Goal: Task Accomplishment & Management: Complete application form

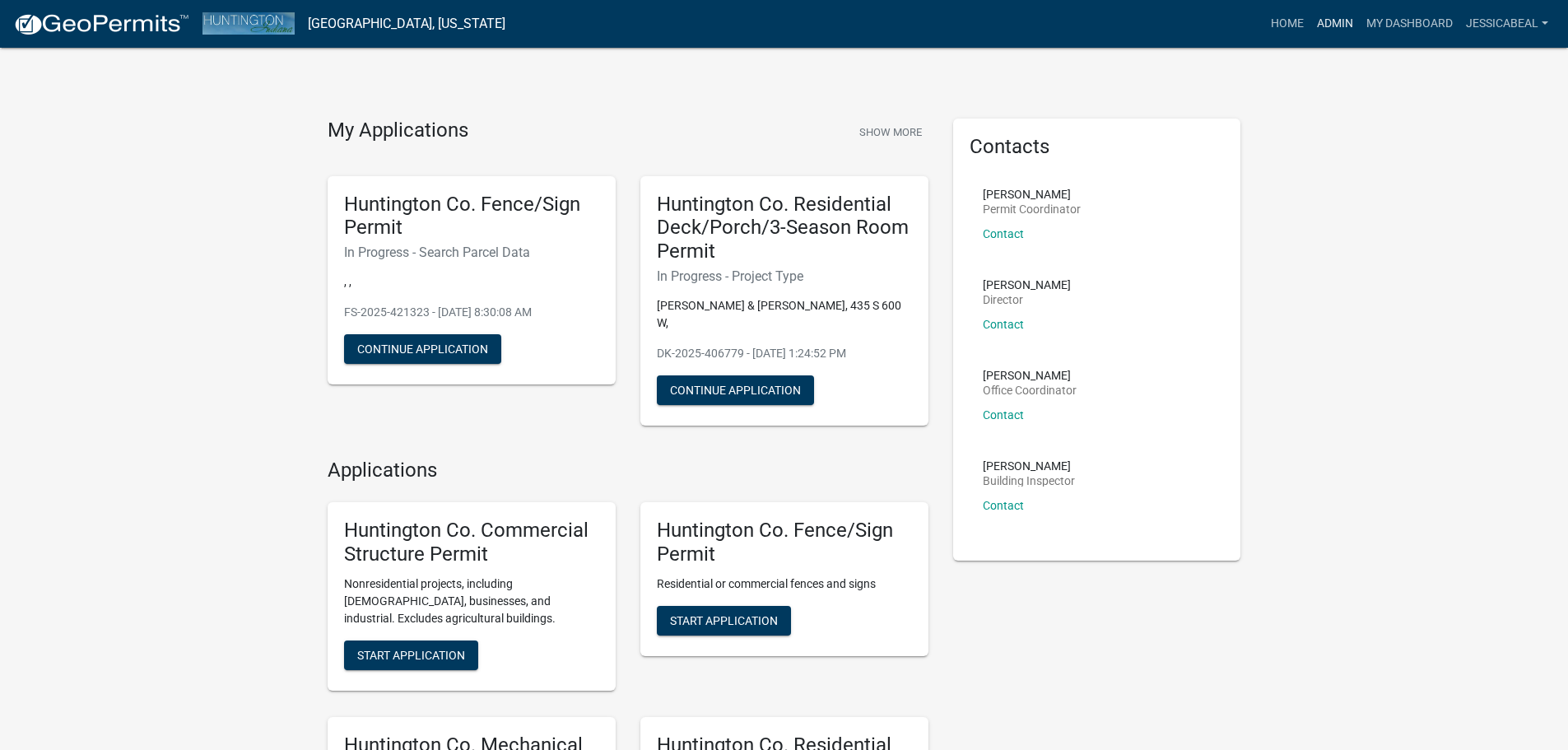
drag, startPoint x: 1316, startPoint y: 17, endPoint x: 1116, endPoint y: 46, distance: 202.1
click at [1316, 17] on link "Admin" at bounding box center [1335, 24] width 49 height 31
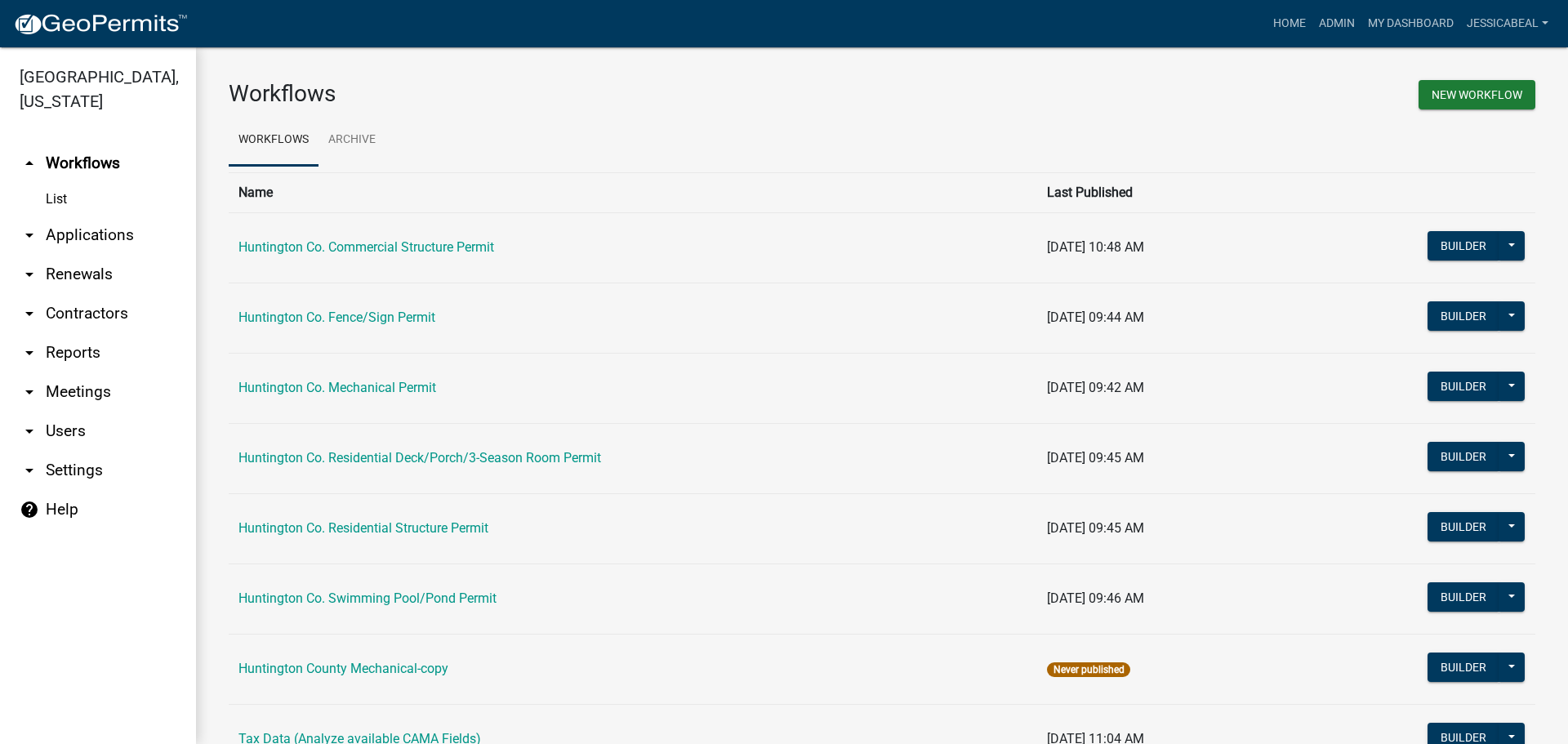
click at [90, 233] on link "arrow_drop_down Applications" at bounding box center [97, 235] width 196 height 40
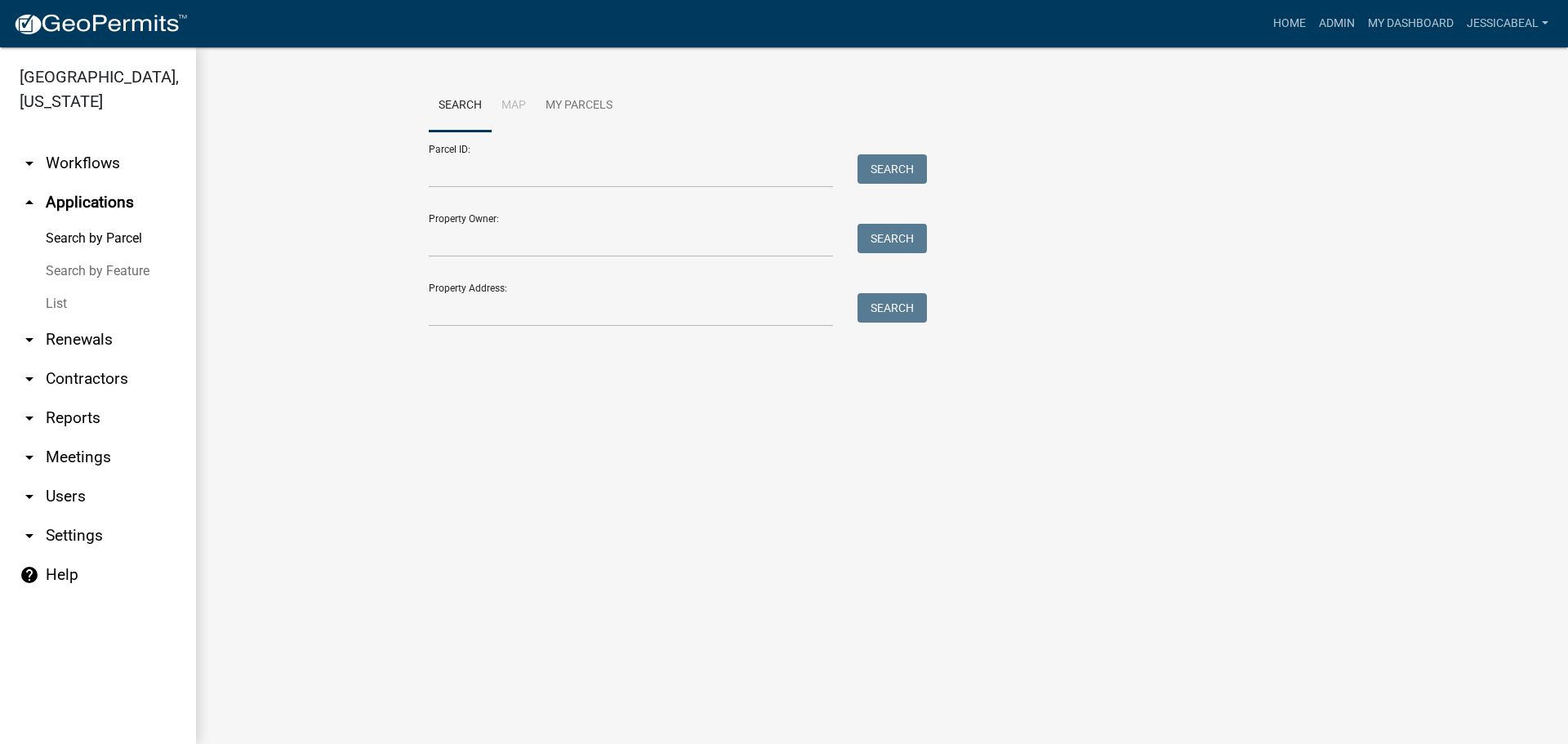
click at [50, 308] on link "List" at bounding box center [97, 303] width 196 height 33
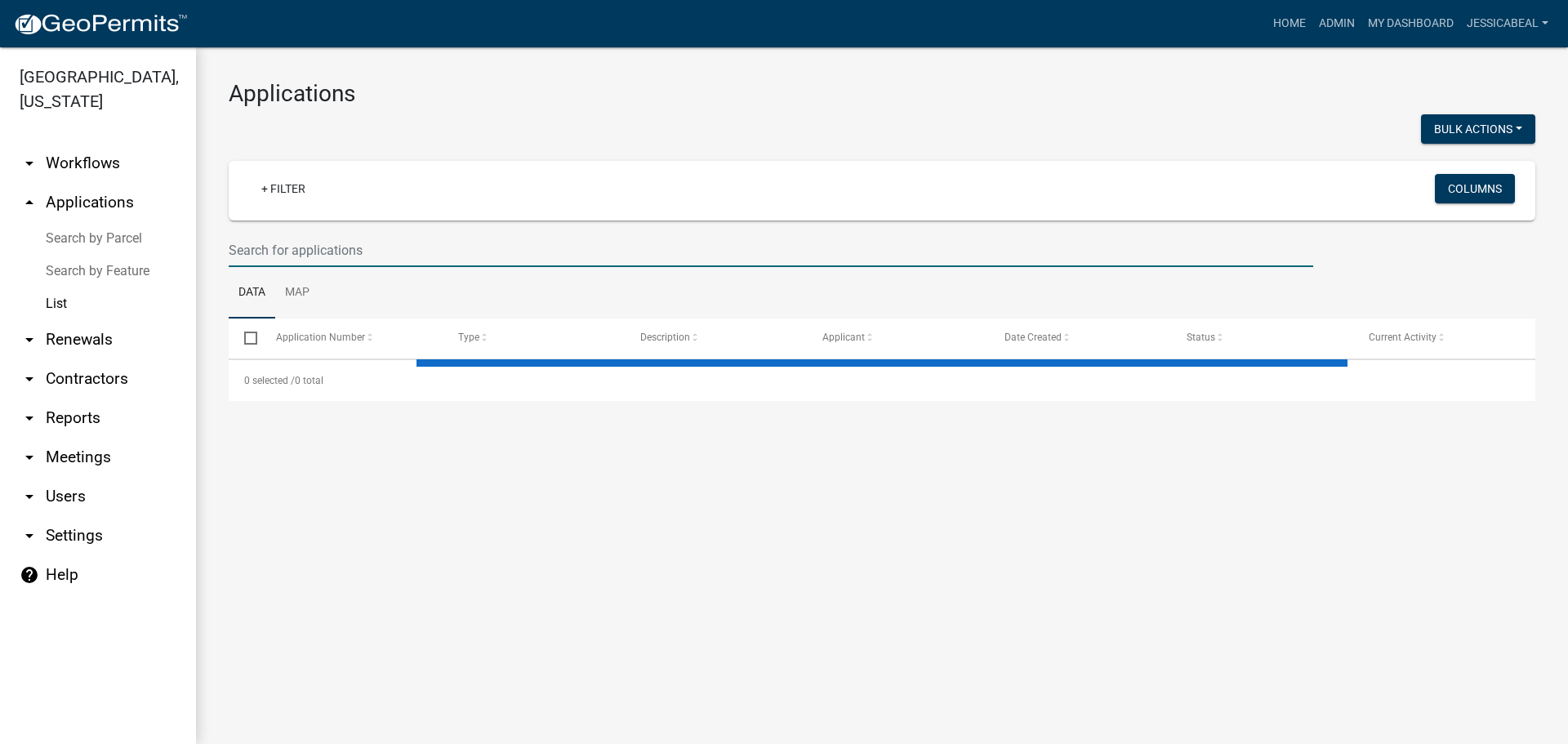
click at [282, 243] on input "text" at bounding box center [771, 251] width 1085 height 34
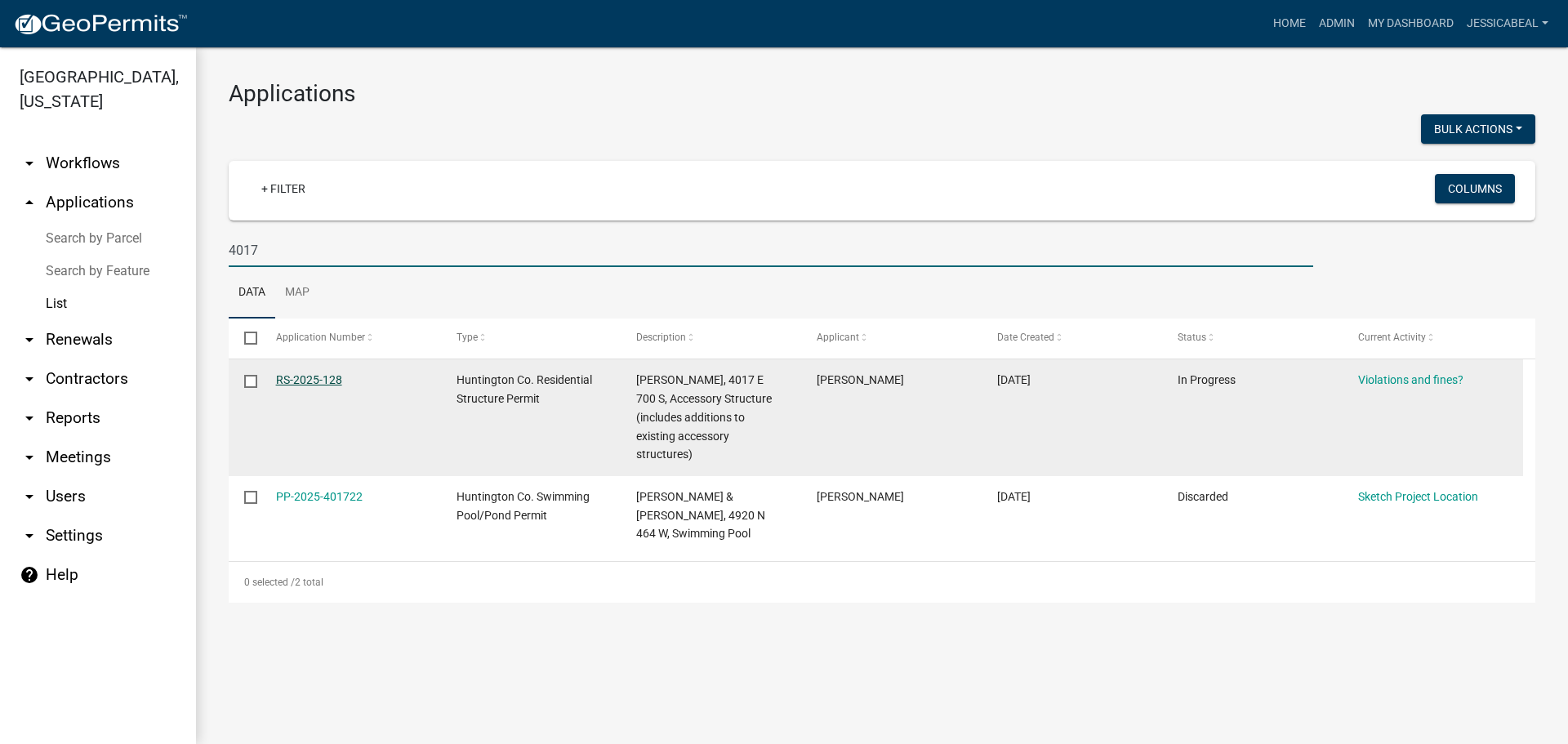
type input "4017"
click at [292, 375] on link "RS-2025-128" at bounding box center [308, 380] width 66 height 13
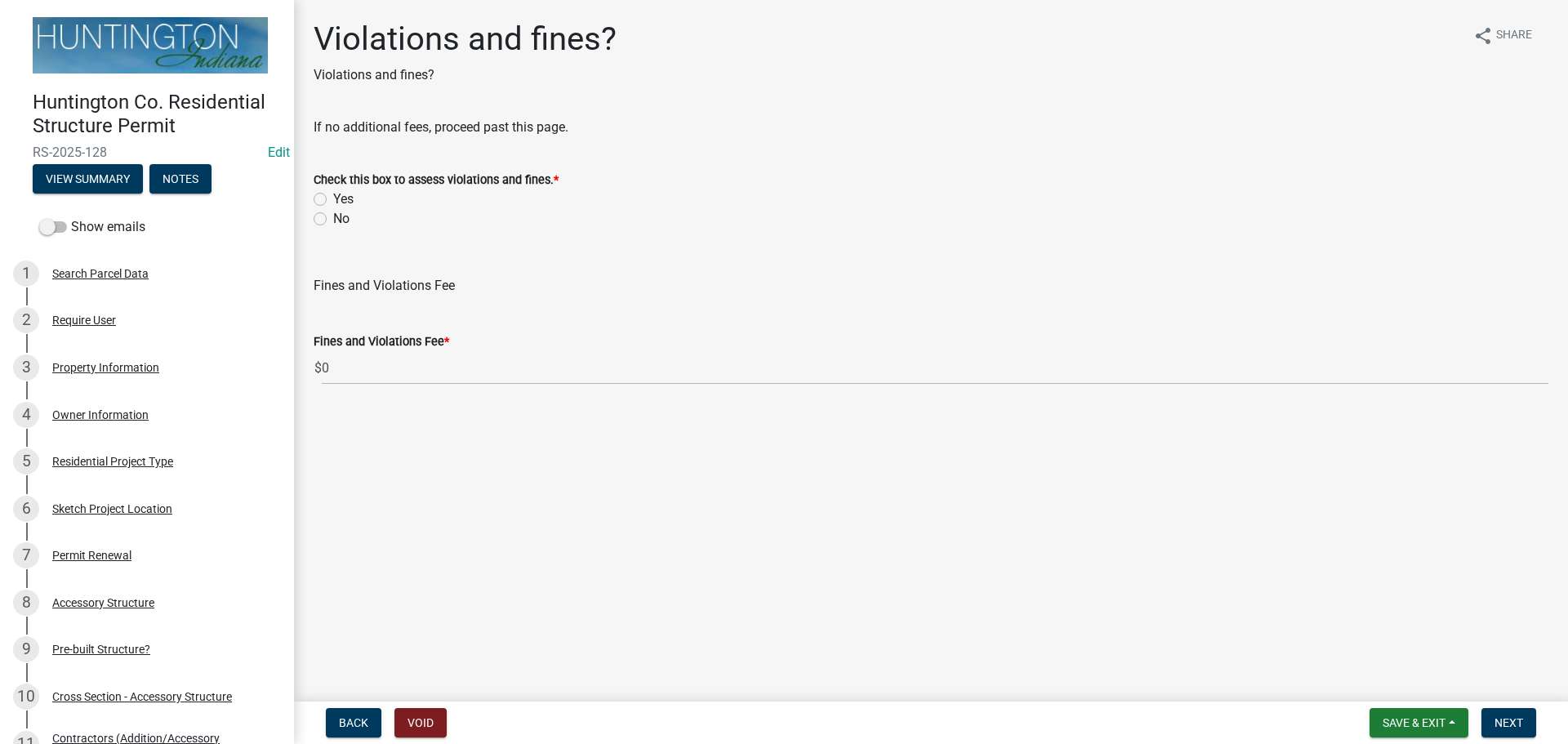
click at [334, 219] on label "No" at bounding box center [341, 219] width 16 height 19
click at [334, 219] on input "No" at bounding box center [339, 214] width 11 height 11
radio input "true"
click at [1523, 714] on button "Next" at bounding box center [1508, 723] width 55 height 29
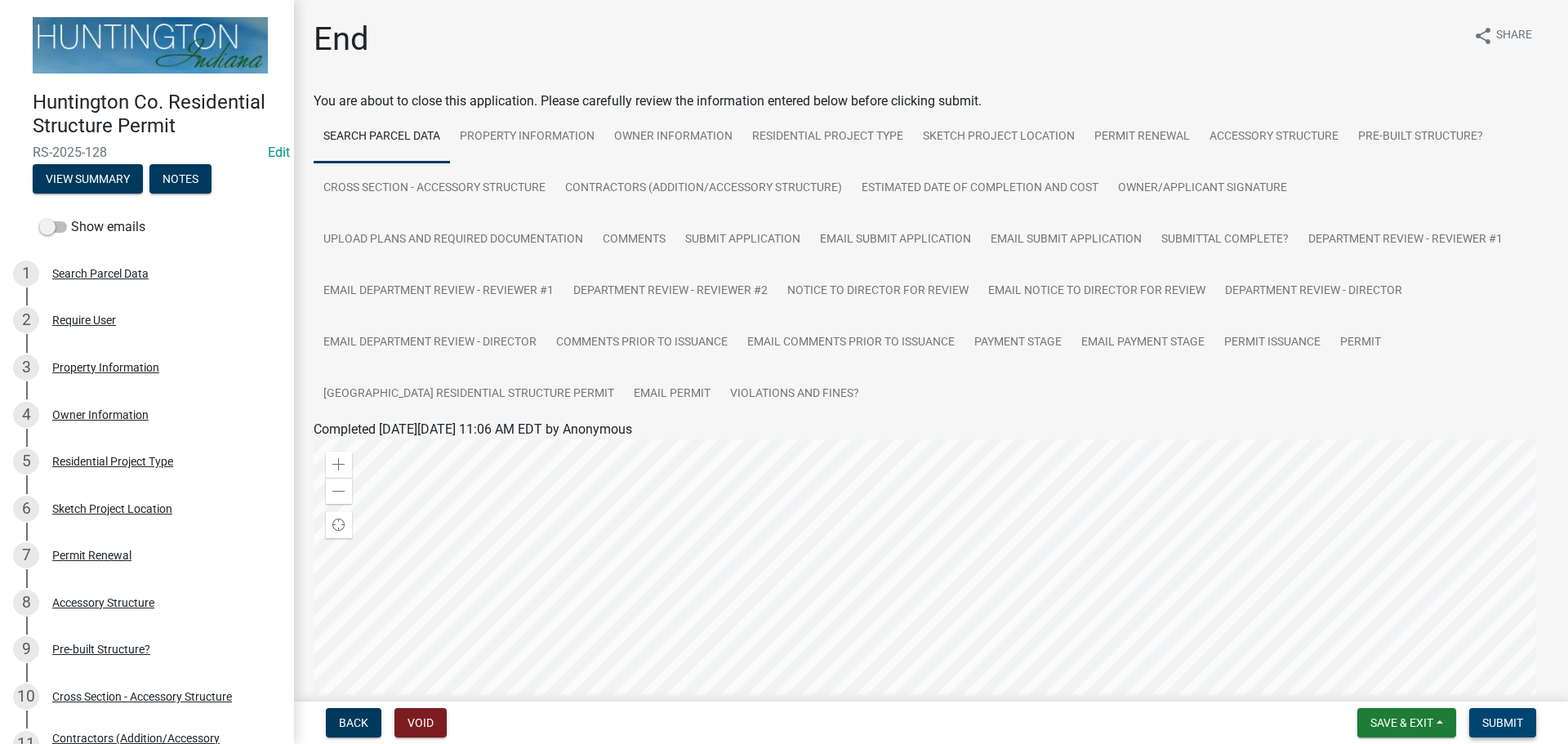
click at [1497, 720] on span "Submit" at bounding box center [1502, 723] width 41 height 13
